Goal: Information Seeking & Learning: Learn about a topic

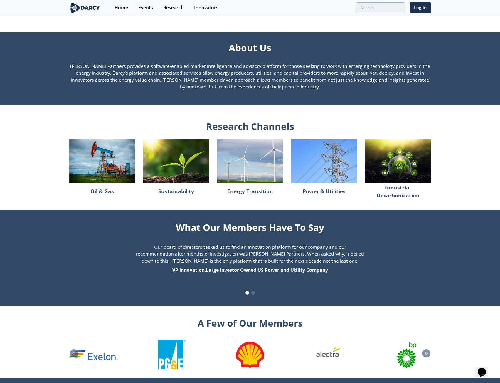
scroll to position [459, 0]
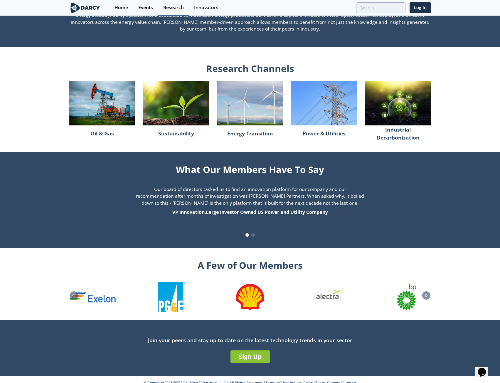
click at [172, 9] on div "Research" at bounding box center [173, 7] width 21 height 5
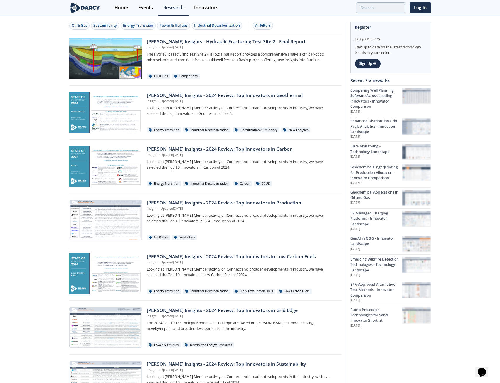
click at [180, 148] on div "[PERSON_NAME] Insights - 2024 Review: Top Innovators in Carbon" at bounding box center [242, 149] width 191 height 7
